Goal: Task Accomplishment & Management: Manage account settings

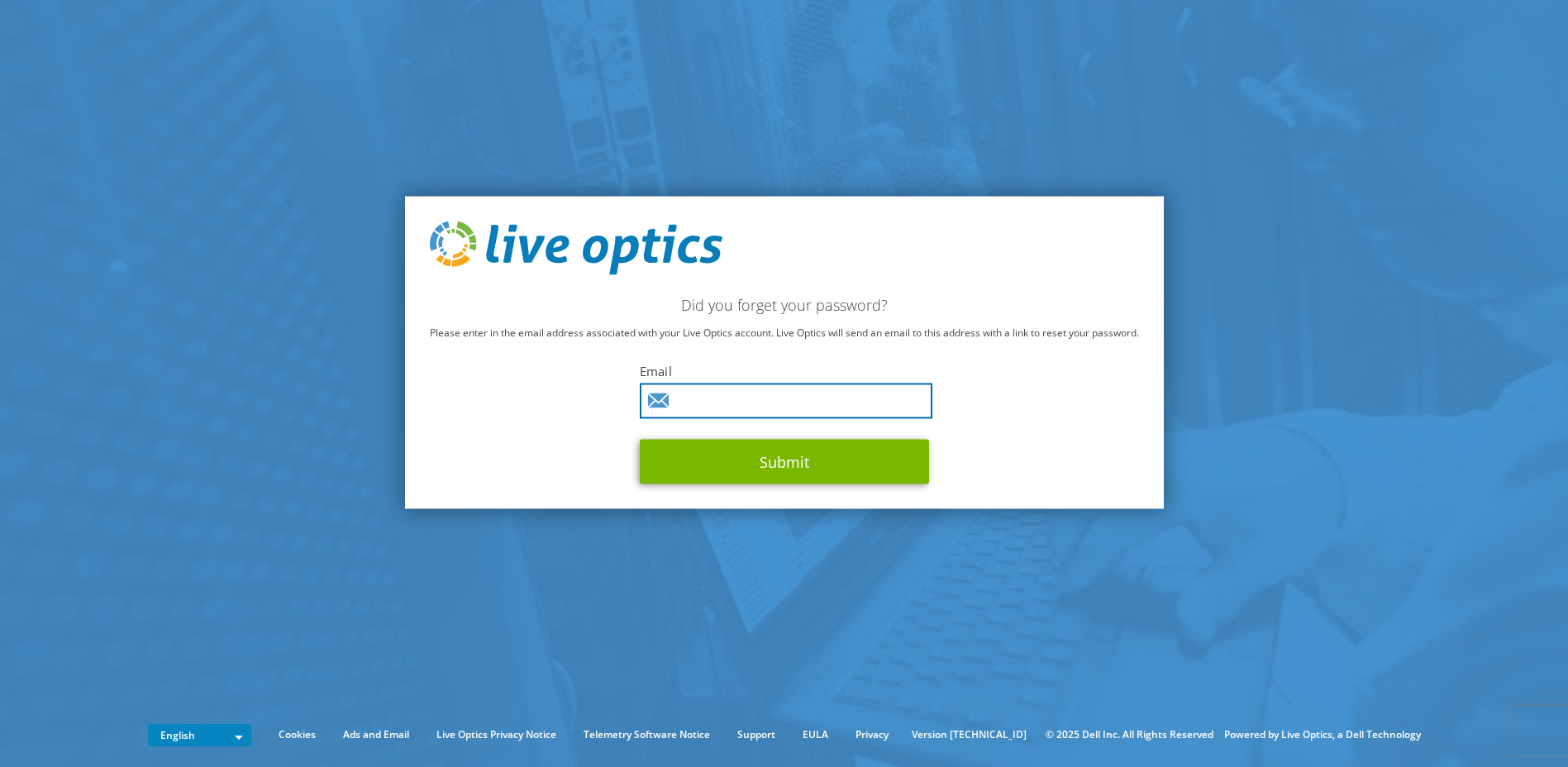
click at [753, 400] on input "text" at bounding box center [785, 401] width 292 height 36
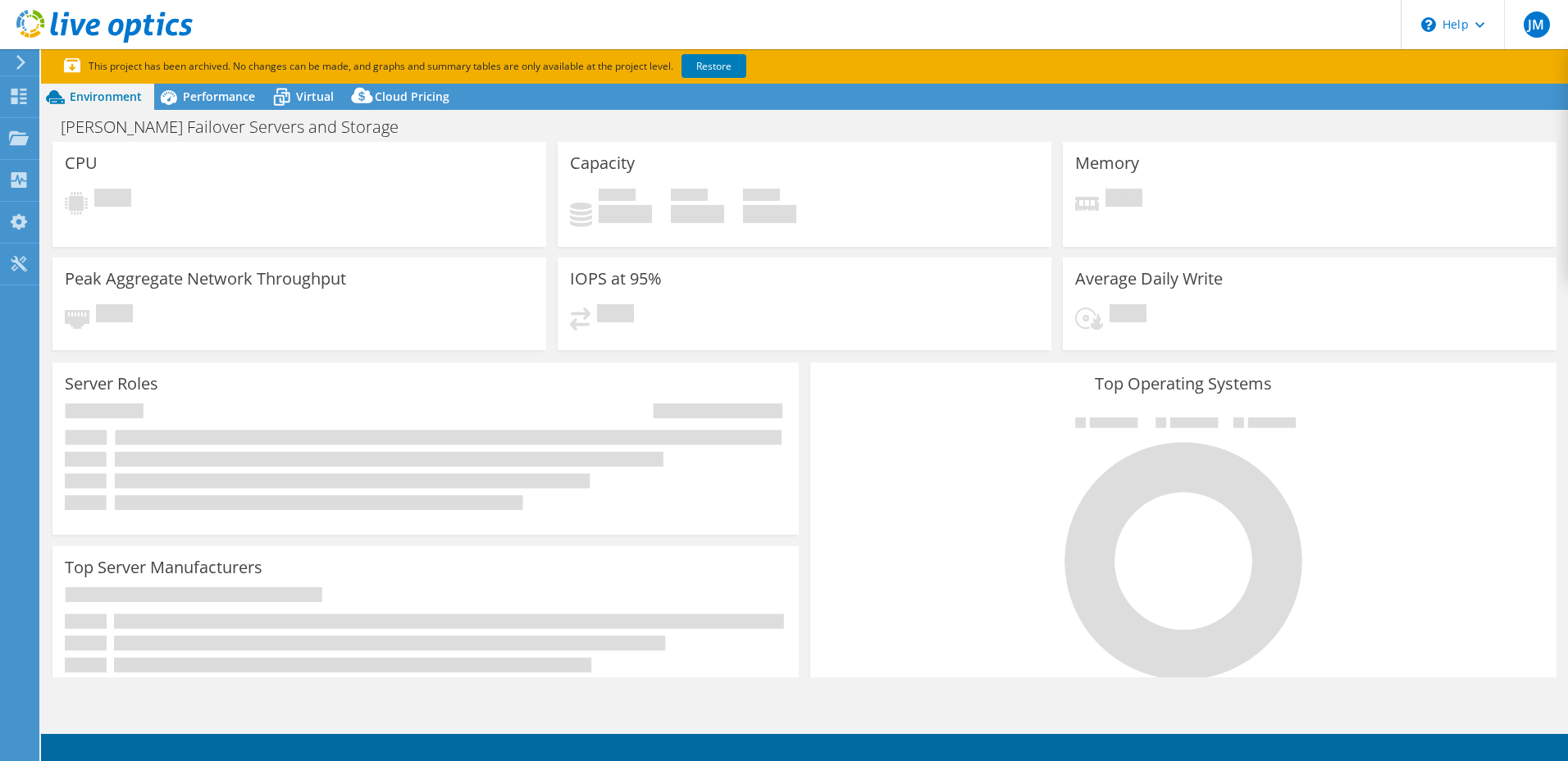
select select "USD"
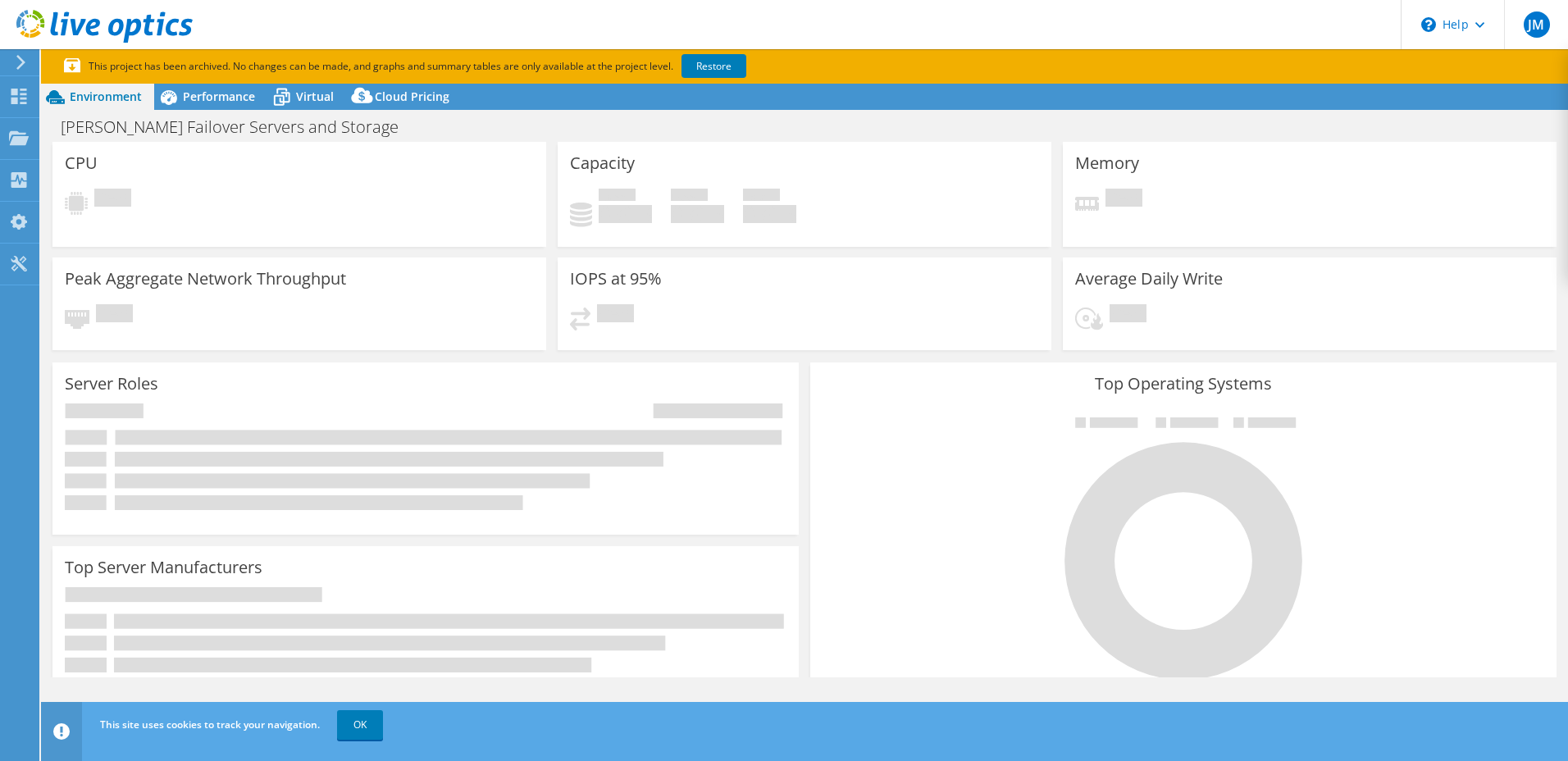
select select "USEast"
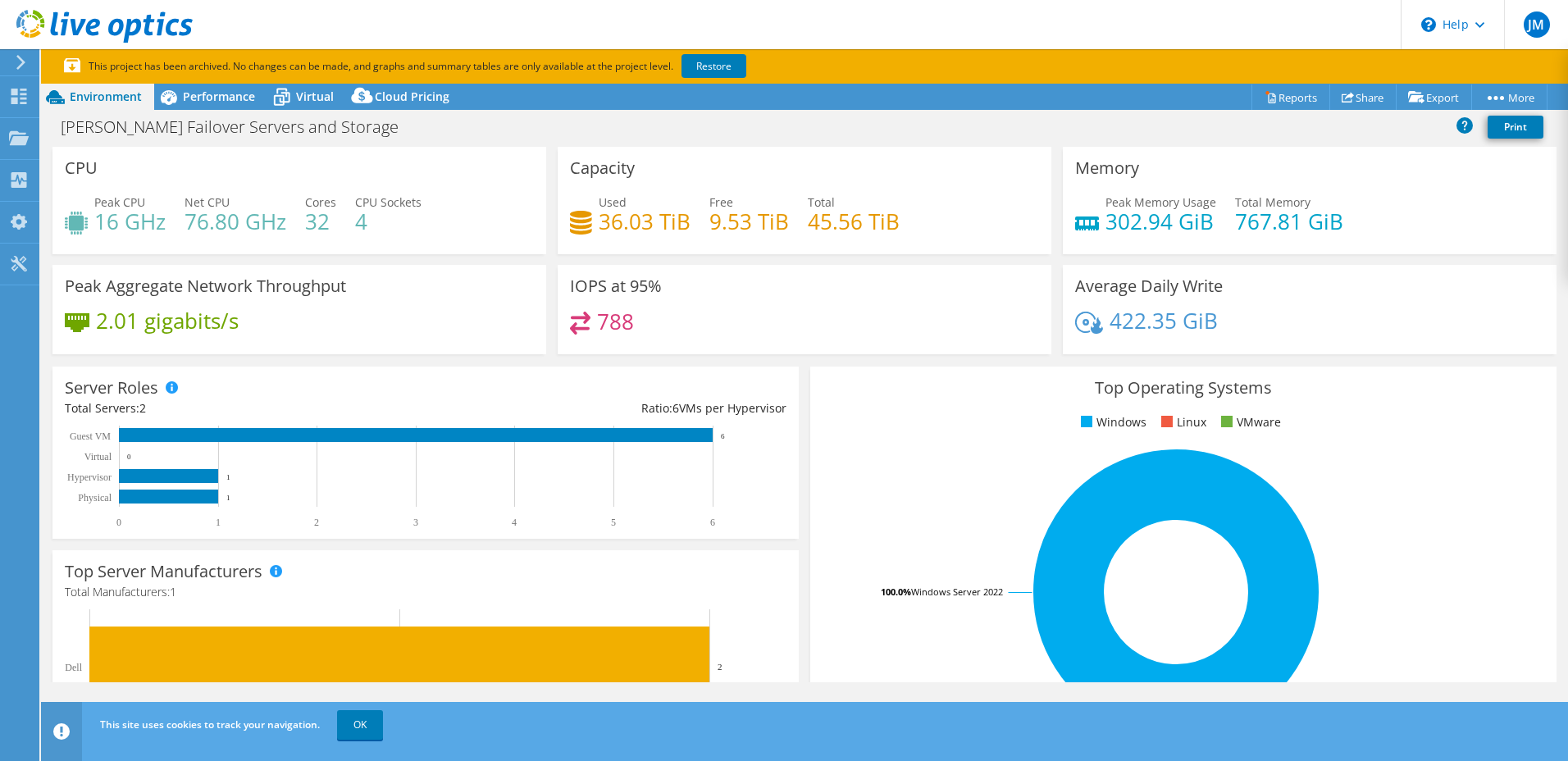
click at [986, 35] on header "JM End User [PERSON_NAME] [PERSON_NAME][EMAIL_ADDRESS][DOMAIN_NAME] [PERSON_NAM…" at bounding box center [784, 24] width 1568 height 49
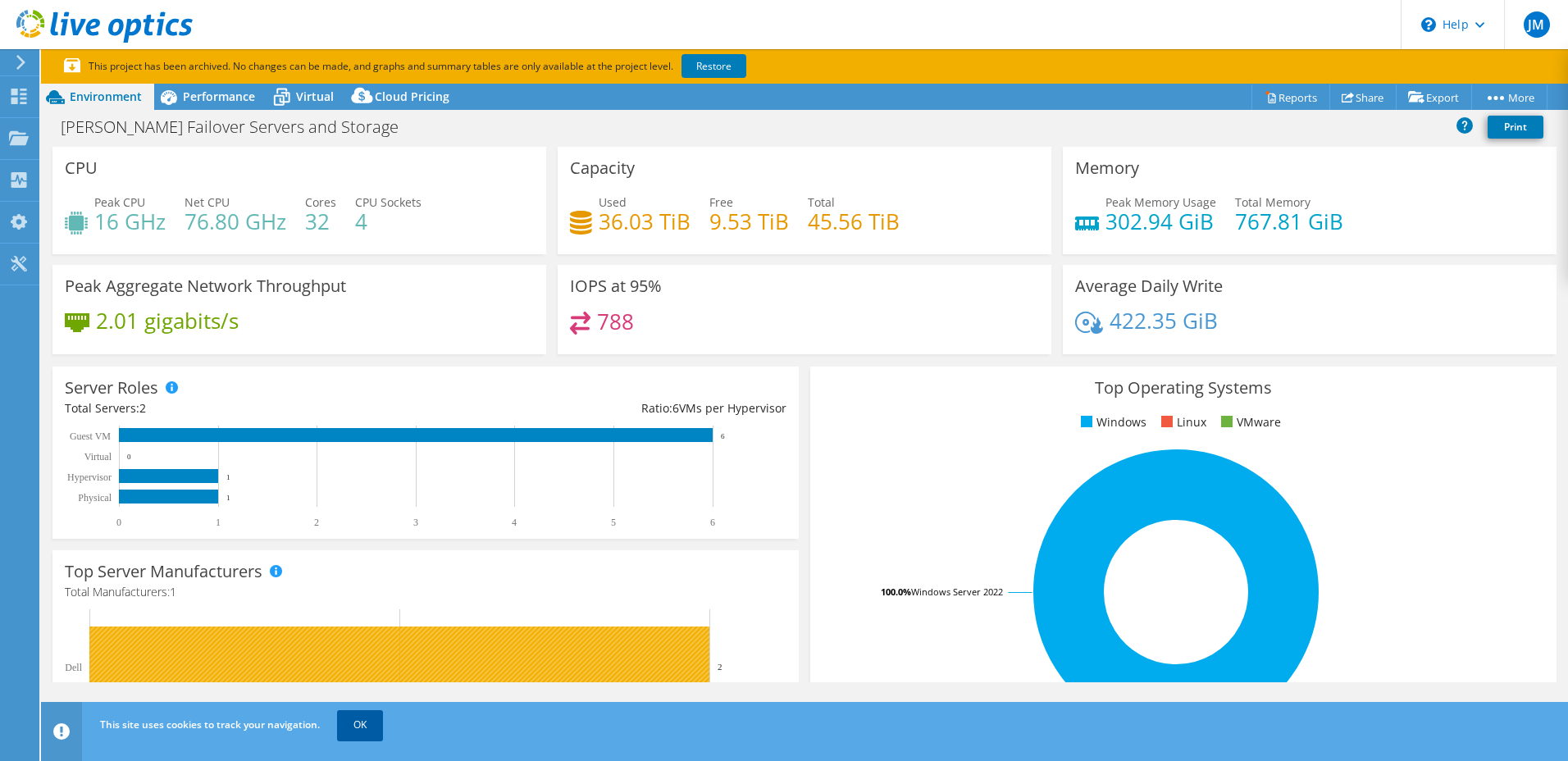
click at [363, 726] on link "OK" at bounding box center [360, 724] width 46 height 29
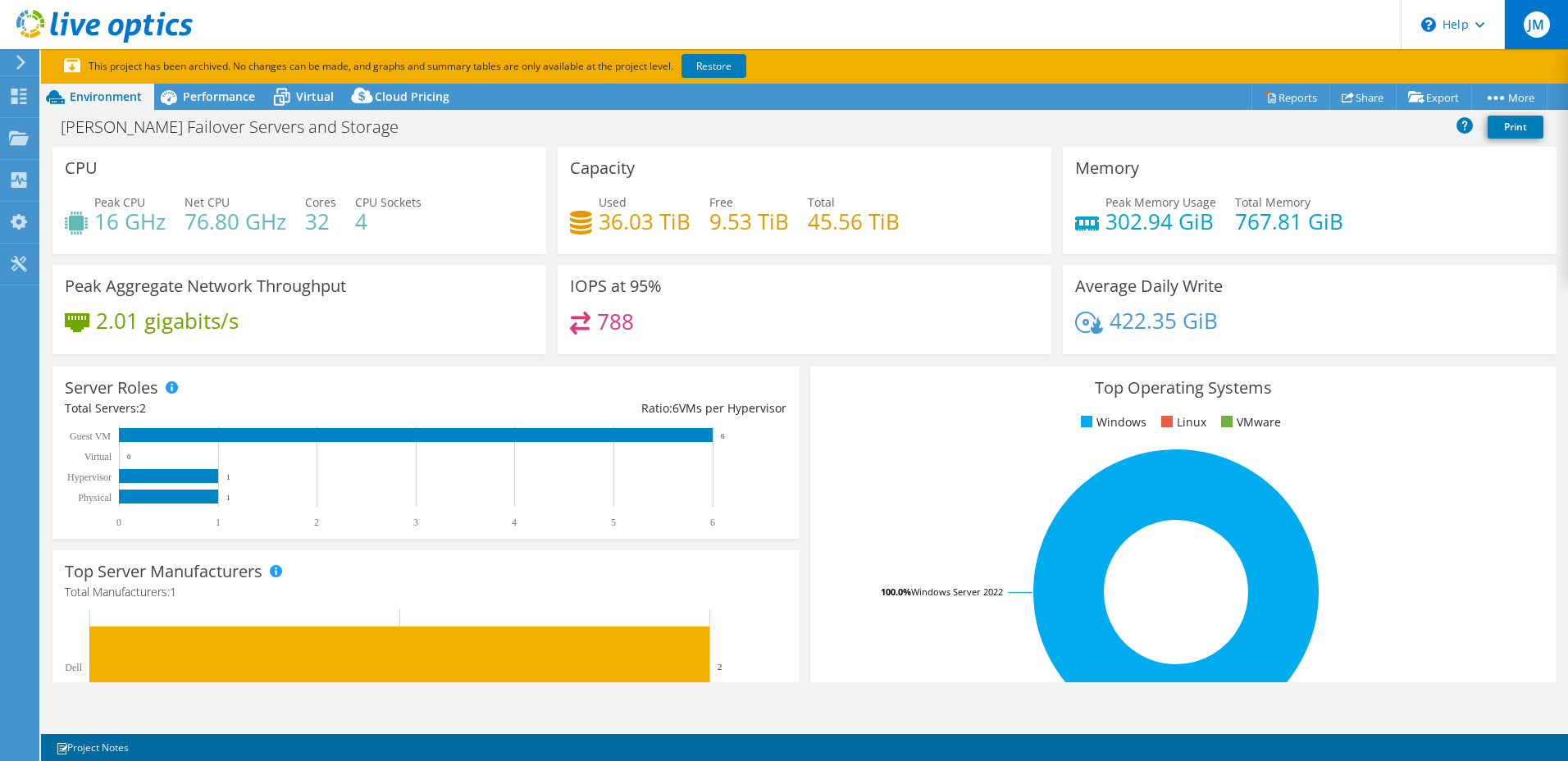
click at [1540, 31] on span "JM" at bounding box center [1537, 25] width 27 height 27
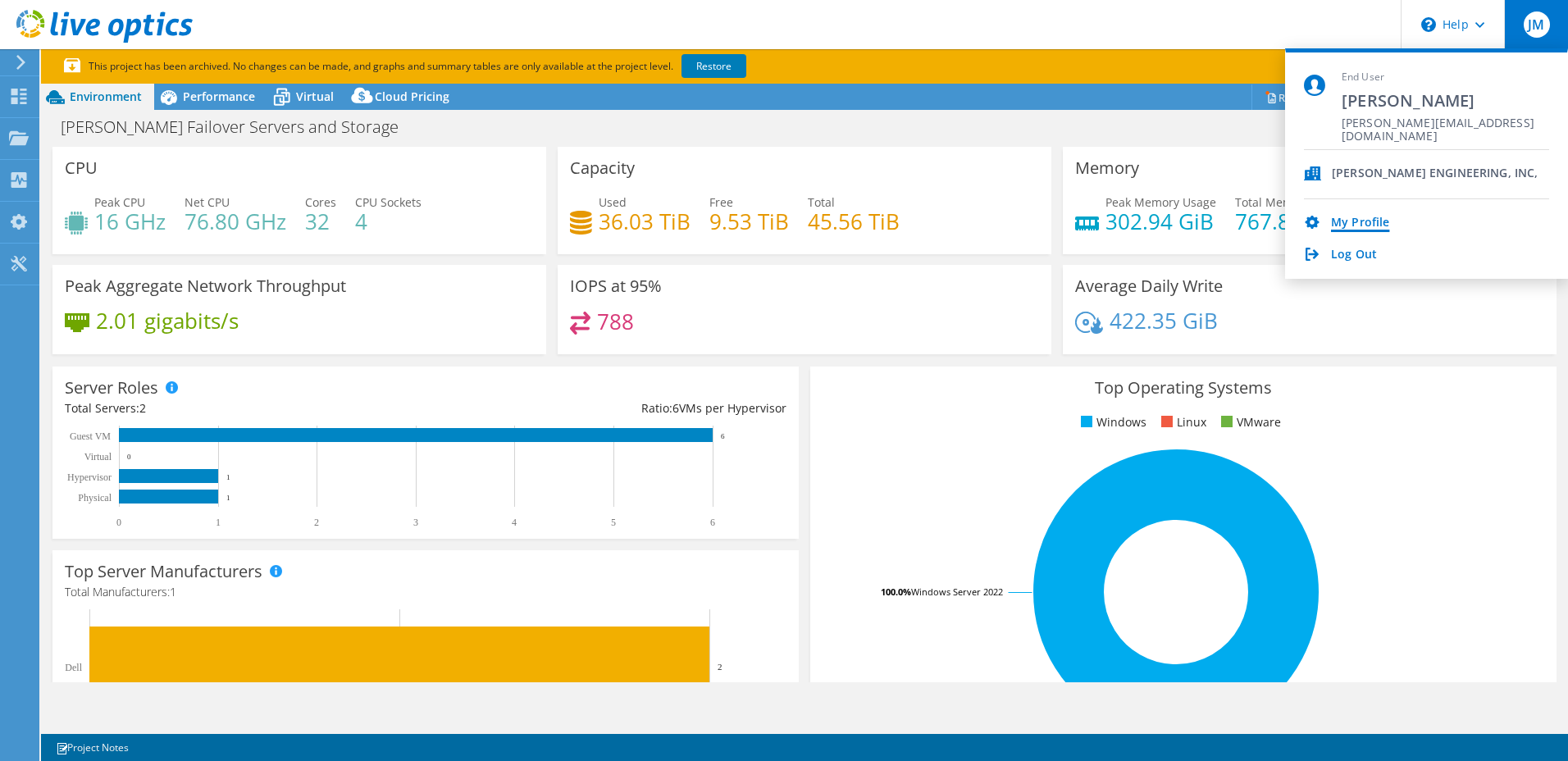
click at [1347, 224] on link "My Profile" at bounding box center [1360, 224] width 59 height 16
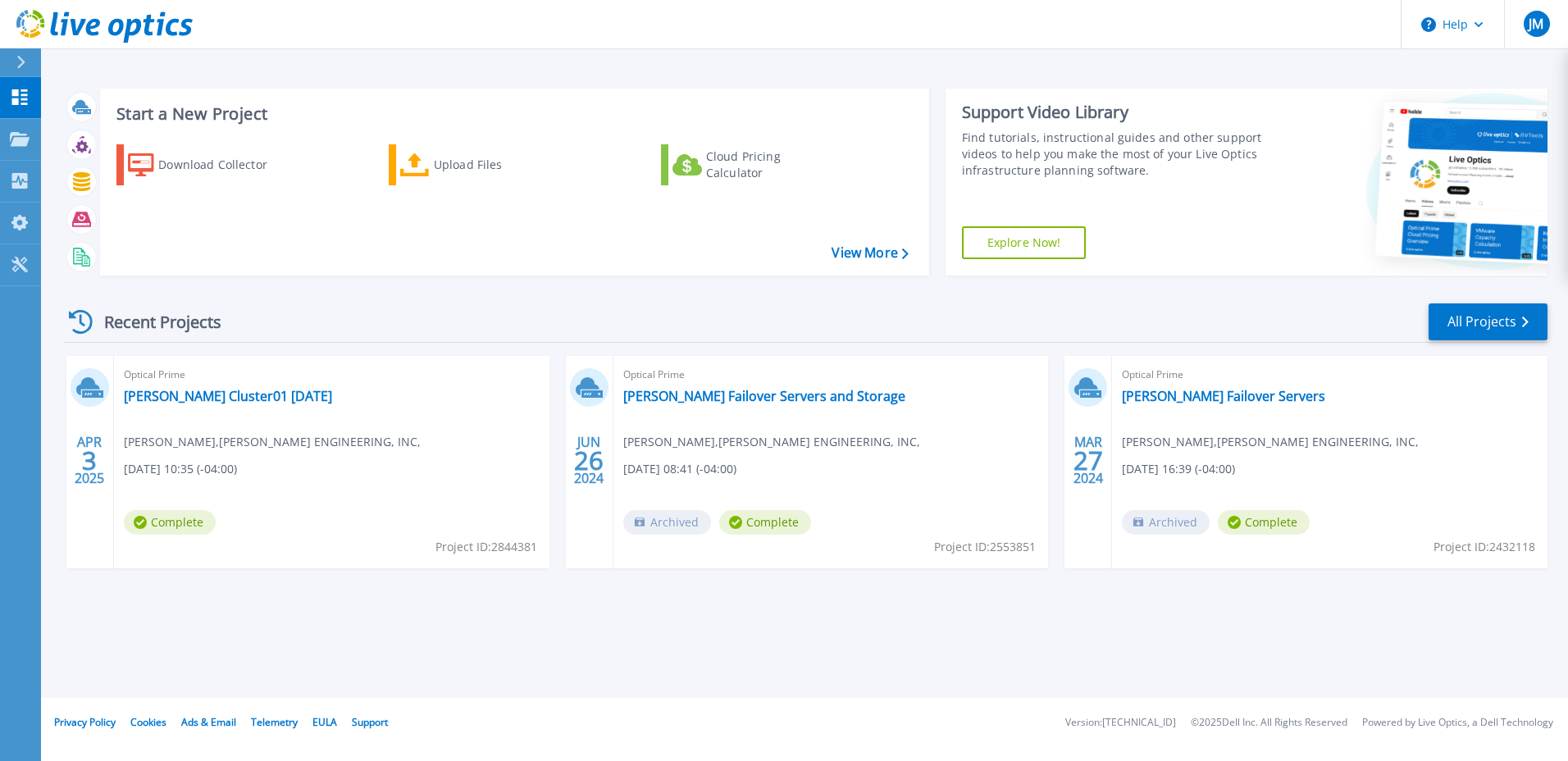
click at [701, 58] on div "Start a New Project Download Collector Upload Files Cloud Pricing Calculator Vi…" at bounding box center [804, 349] width 1527 height 698
